Goal: Information Seeking & Learning: Learn about a topic

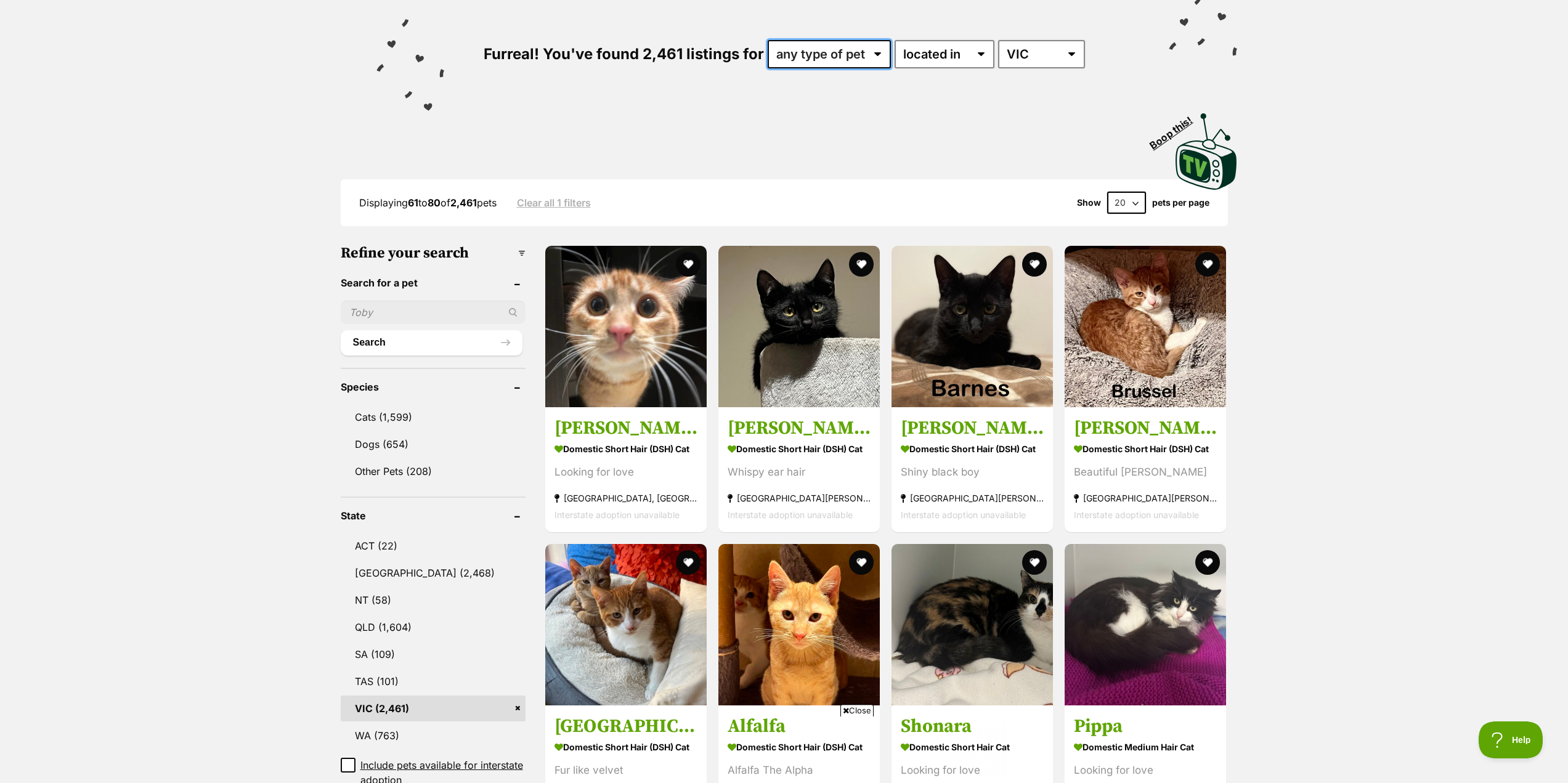
click at [831, 56] on select "any type of pet cats dogs other pets" at bounding box center [829, 55] width 123 height 29
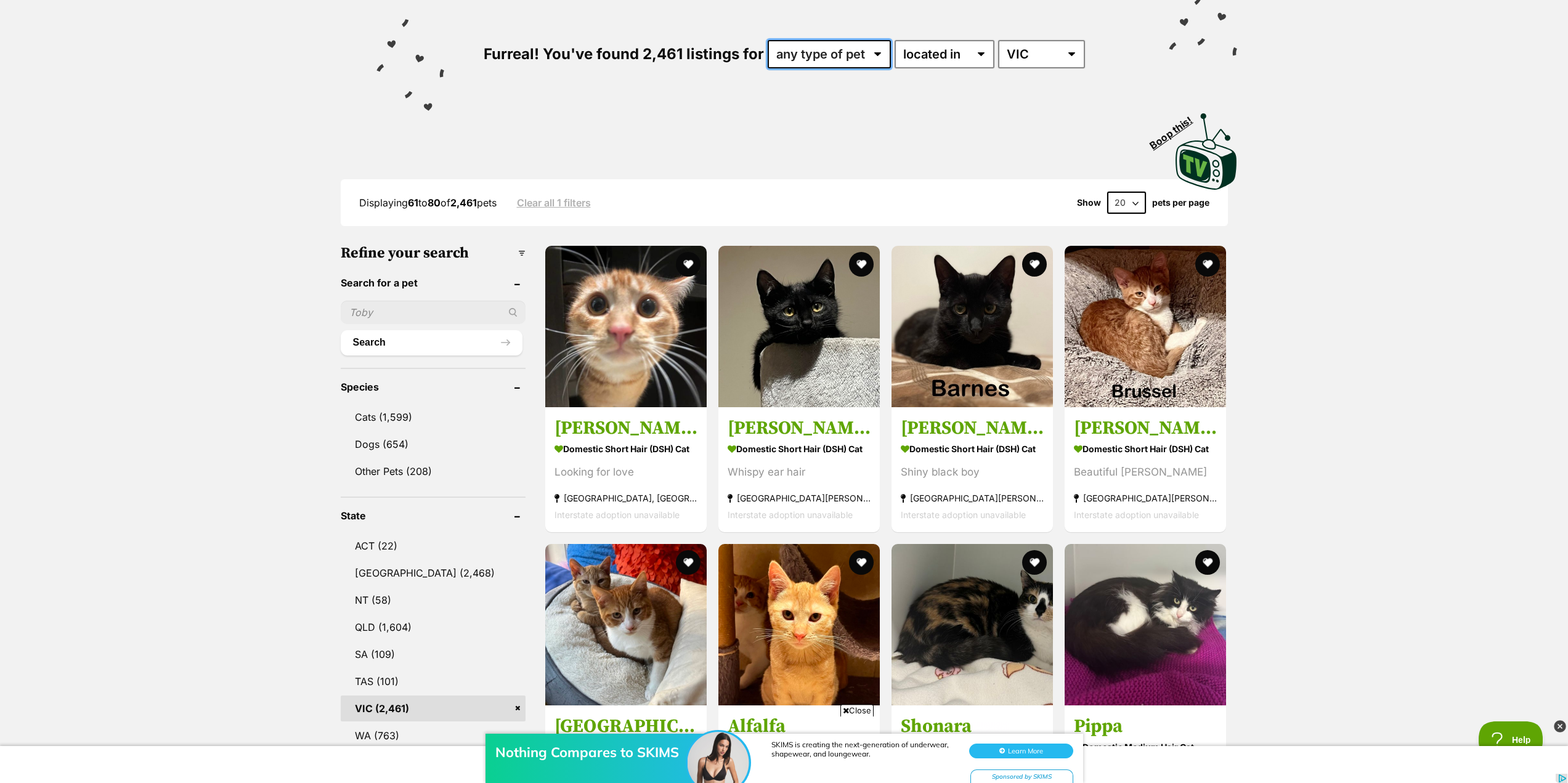
select select "Cats"
click at [768, 40] on select "any type of pet cats dogs other pets" at bounding box center [829, 55] width 123 height 29
